Goal: Task Accomplishment & Management: Manage account settings

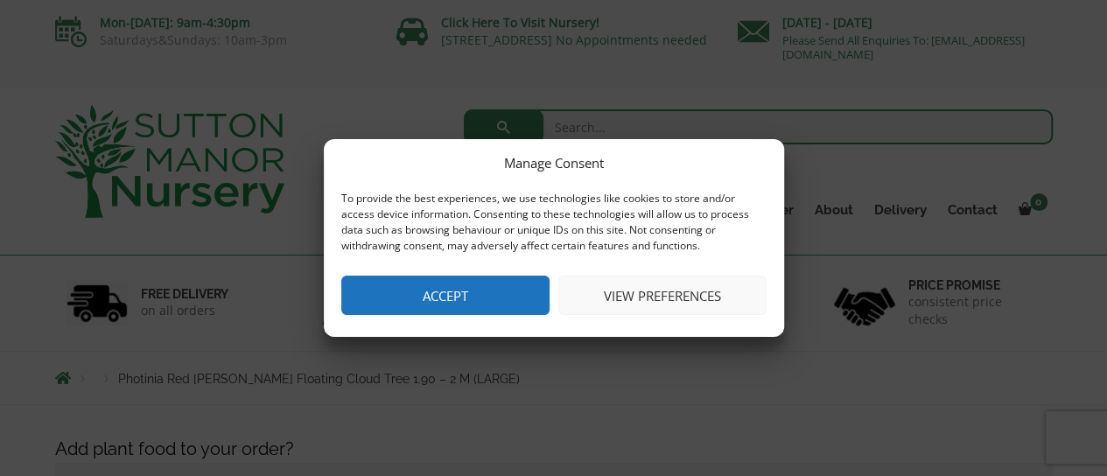
click at [635, 288] on button "View preferences" at bounding box center [662, 295] width 208 height 39
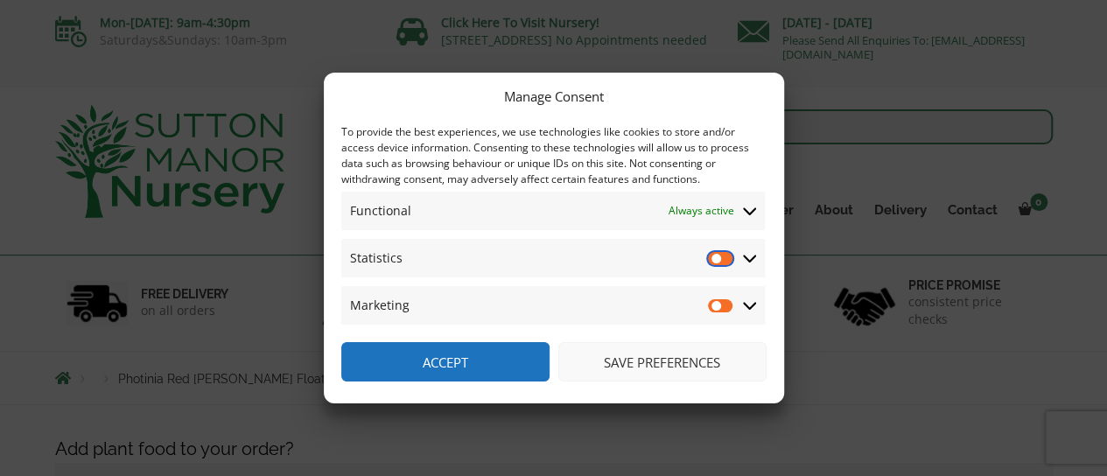
click at [723, 252] on input "Statistics" at bounding box center [721, 258] width 26 height 18
checkbox input "true"
click at [716, 300] on input "Marketing" at bounding box center [721, 306] width 26 height 18
click at [716, 305] on input "Marketing" at bounding box center [721, 306] width 26 height 18
checkbox input "false"
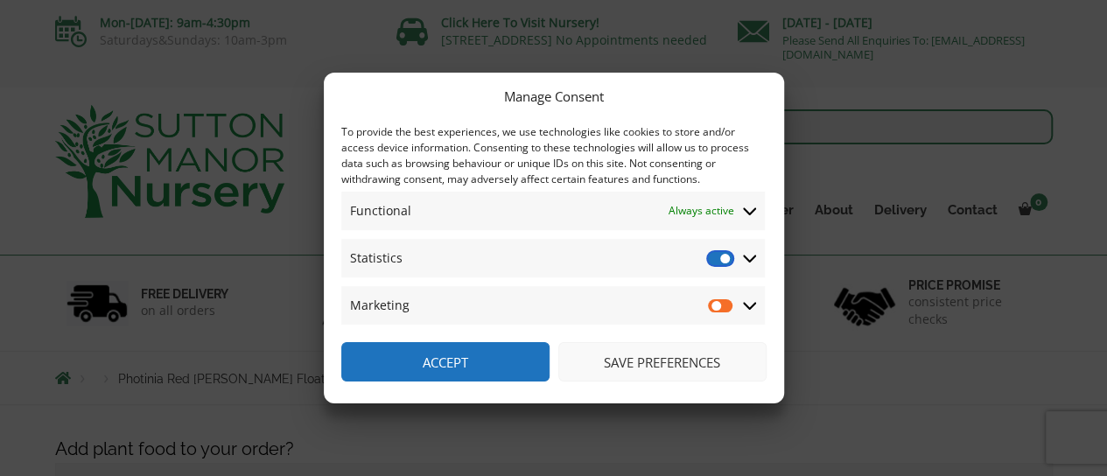
click at [714, 253] on input "Statistics" at bounding box center [721, 258] width 26 height 18
checkbox input "false"
click at [686, 356] on button "Save preferences" at bounding box center [662, 361] width 208 height 39
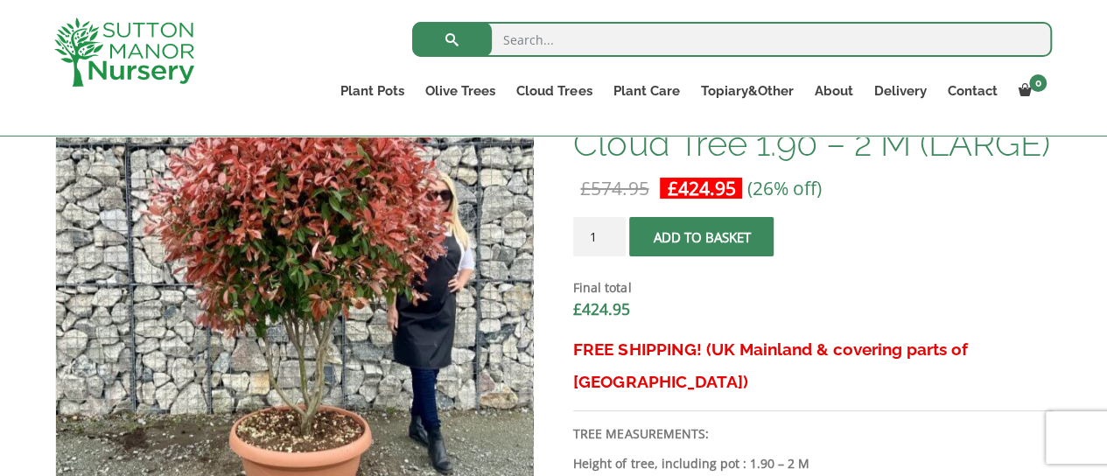
scroll to position [279, 0]
